Goal: Navigation & Orientation: Understand site structure

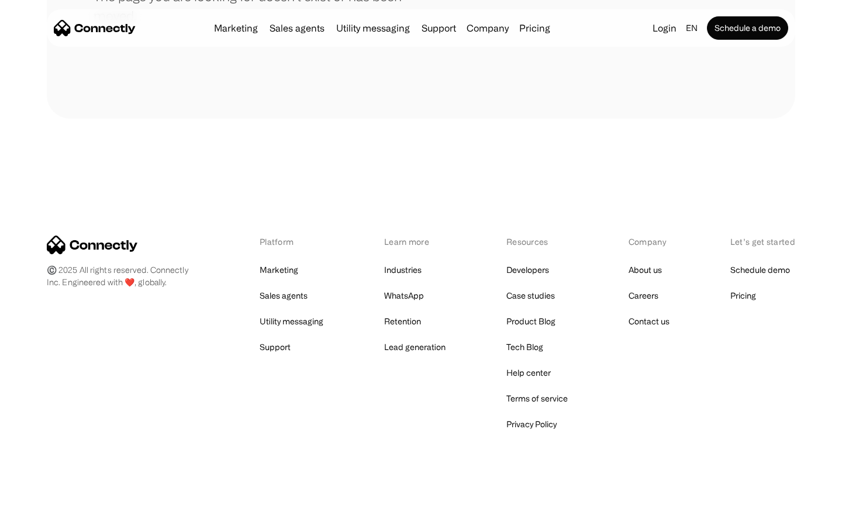
scroll to position [213, 0]
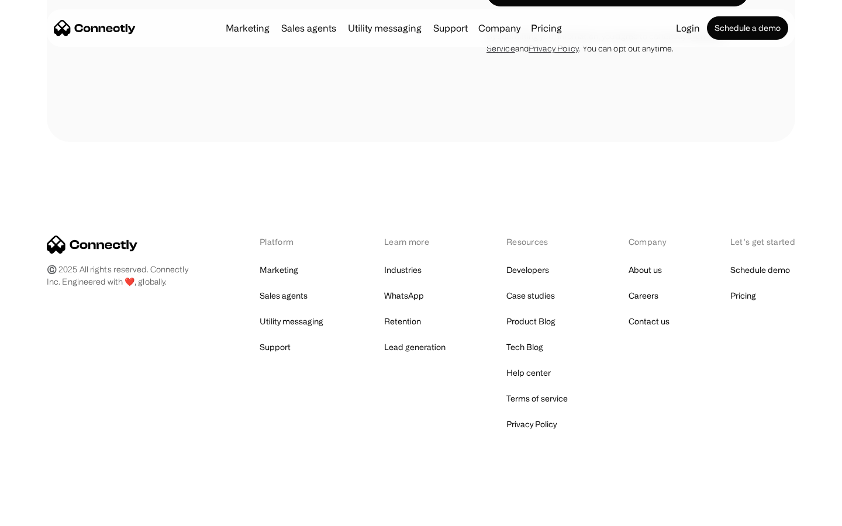
scroll to position [1076, 0]
